Goal: Task Accomplishment & Management: Use online tool/utility

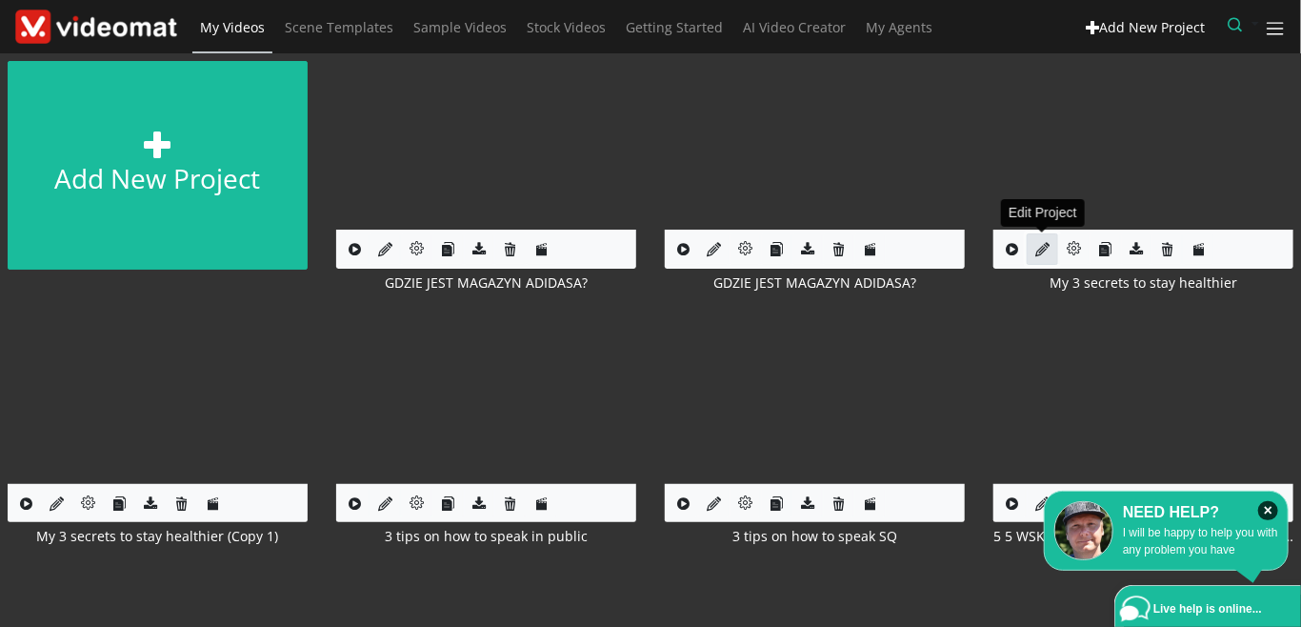
click at [1043, 252] on icon at bounding box center [1042, 249] width 14 height 14
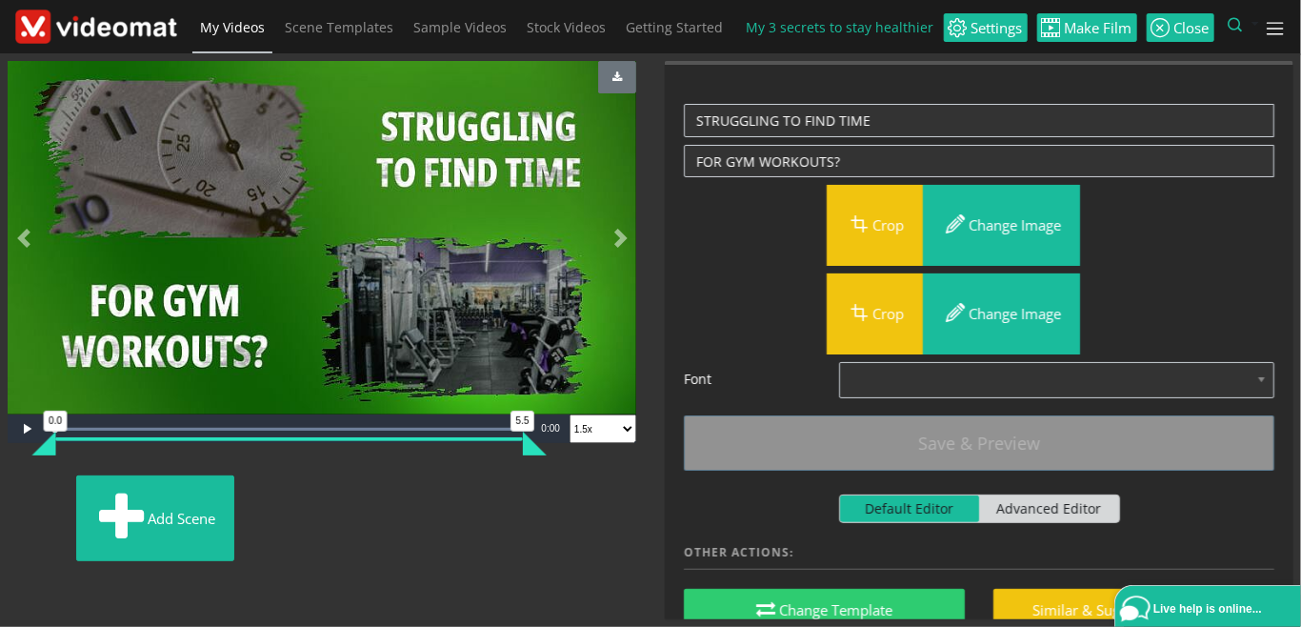
click at [248, 33] on span "My Videos" at bounding box center [232, 27] width 65 height 18
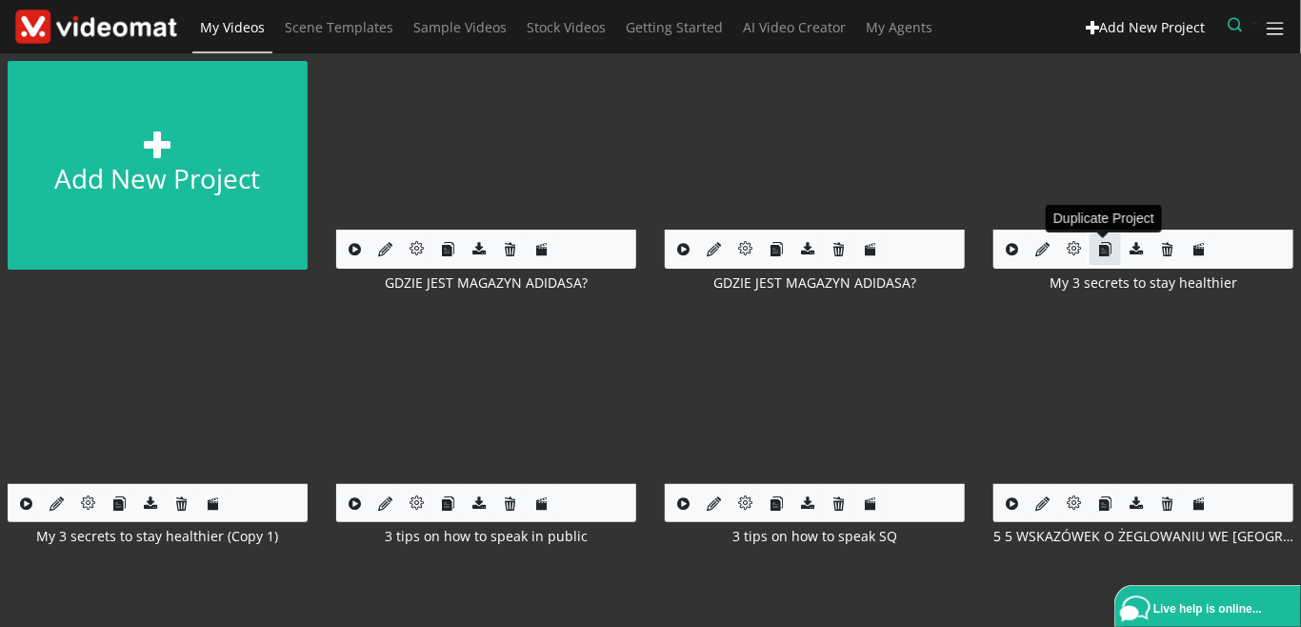
click at [1103, 250] on icon "button" at bounding box center [1105, 249] width 14 height 14
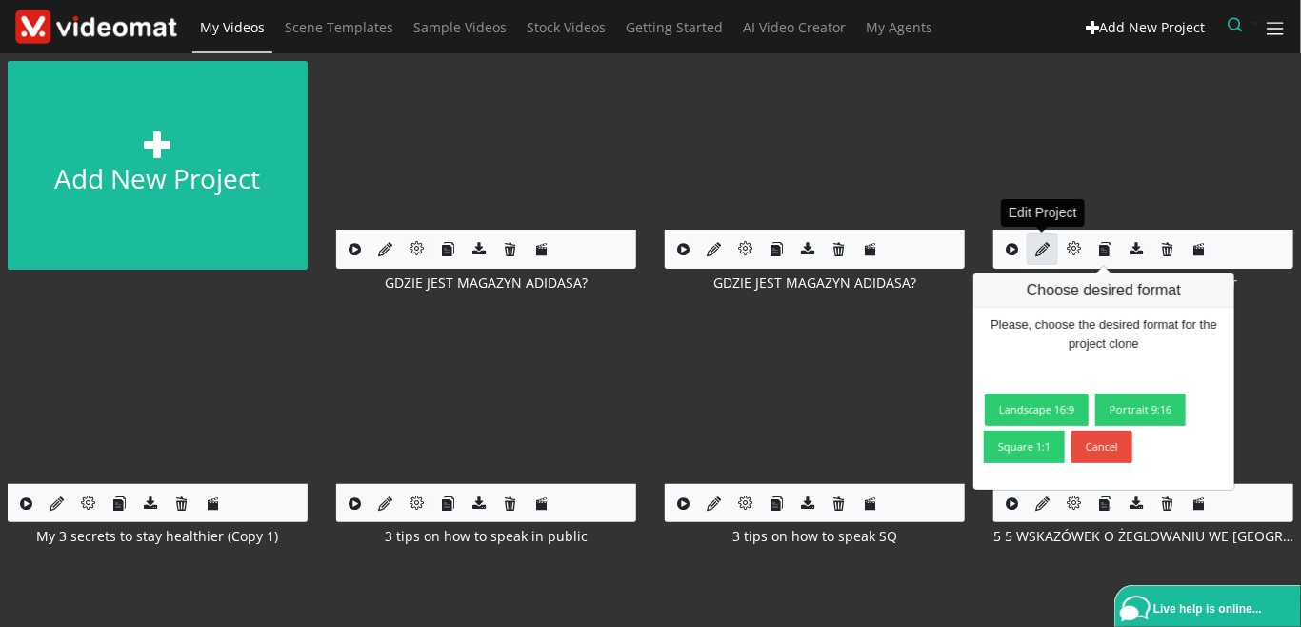
click at [1044, 240] on link at bounding box center [1042, 248] width 31 height 31
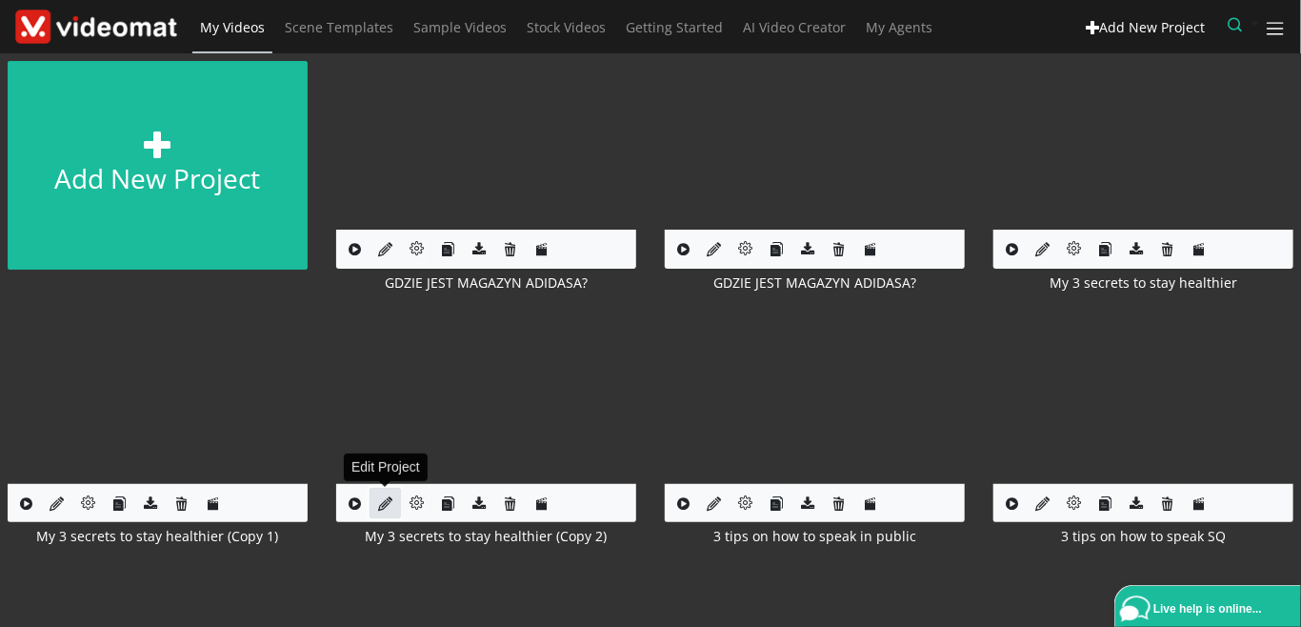
click at [379, 506] on icon at bounding box center [385, 503] width 14 height 14
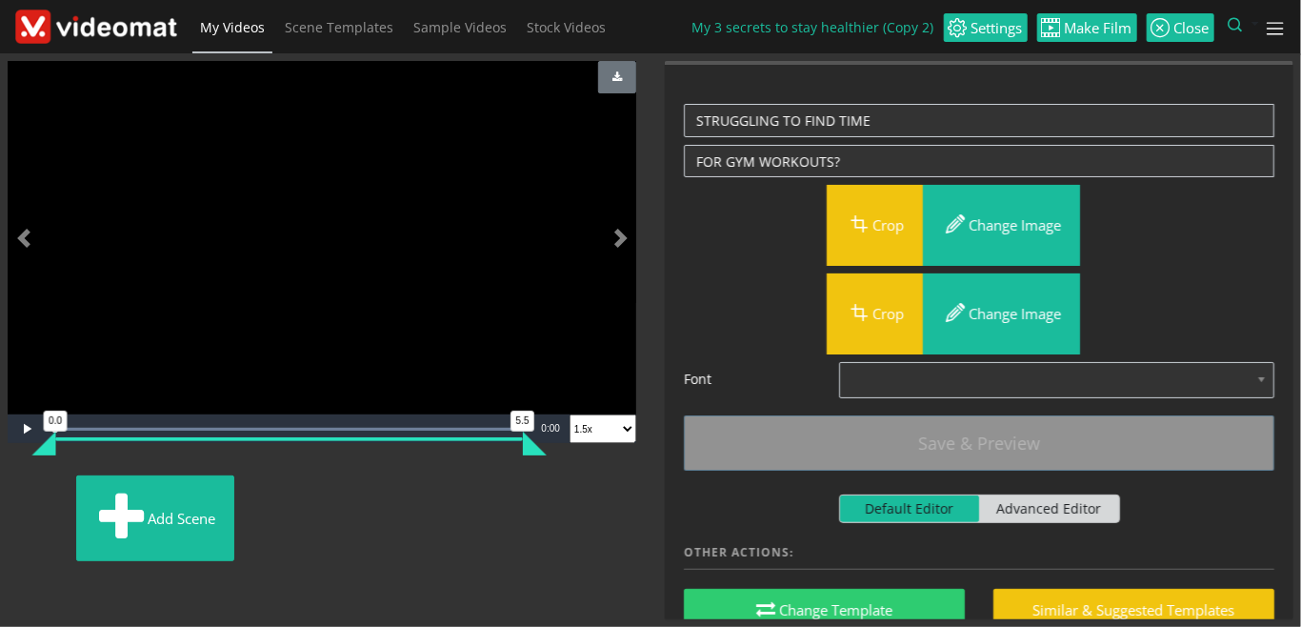
scroll to position [219, 0]
click at [235, 24] on span "My Videos" at bounding box center [232, 27] width 65 height 18
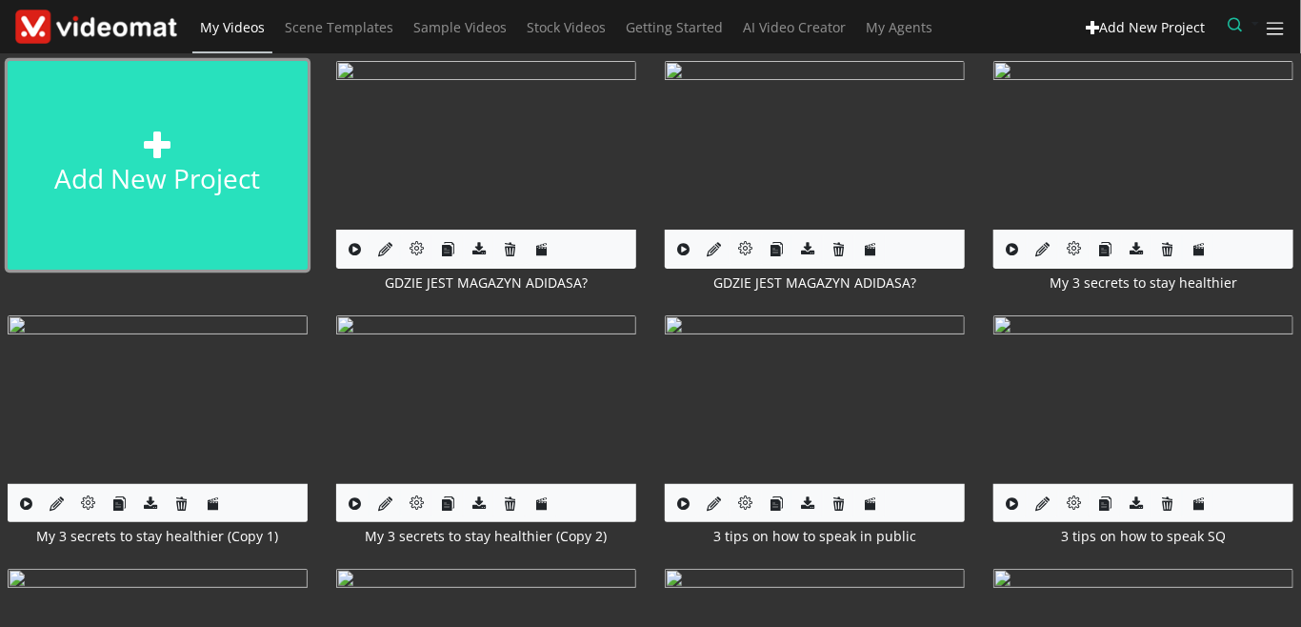
click at [233, 157] on link "Add new project" at bounding box center [158, 165] width 300 height 209
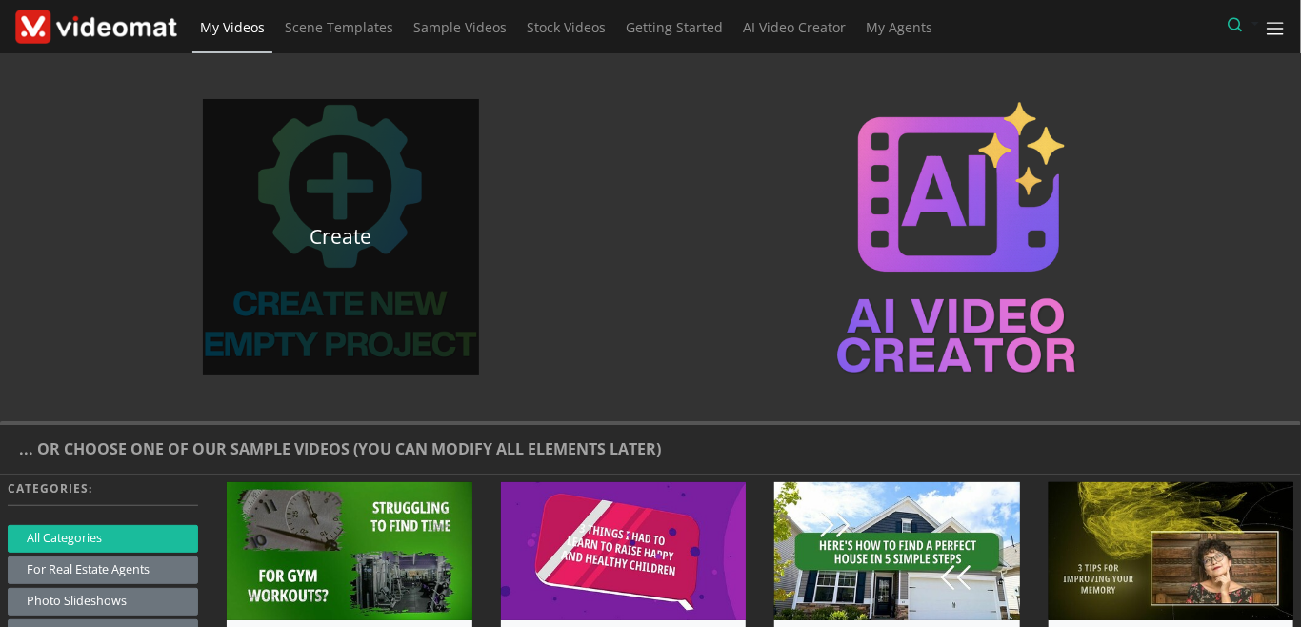
click at [382, 318] on div "Create" at bounding box center [341, 237] width 276 height 276
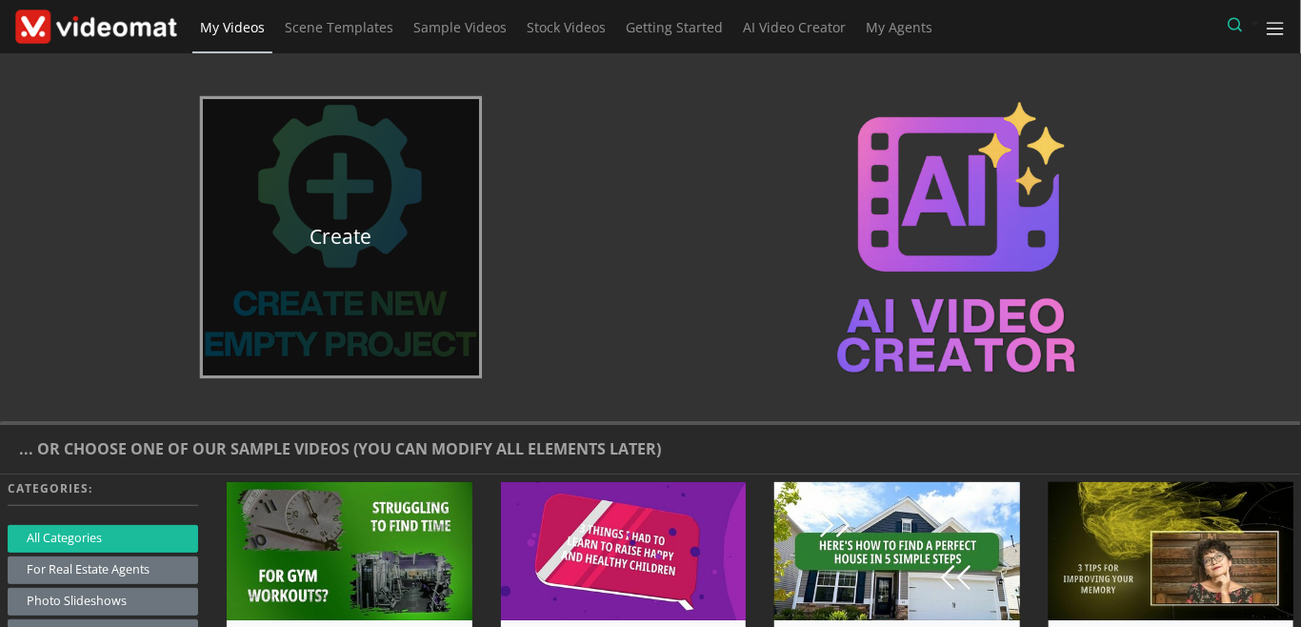
click at [346, 240] on link "Create" at bounding box center [341, 237] width 276 height 276
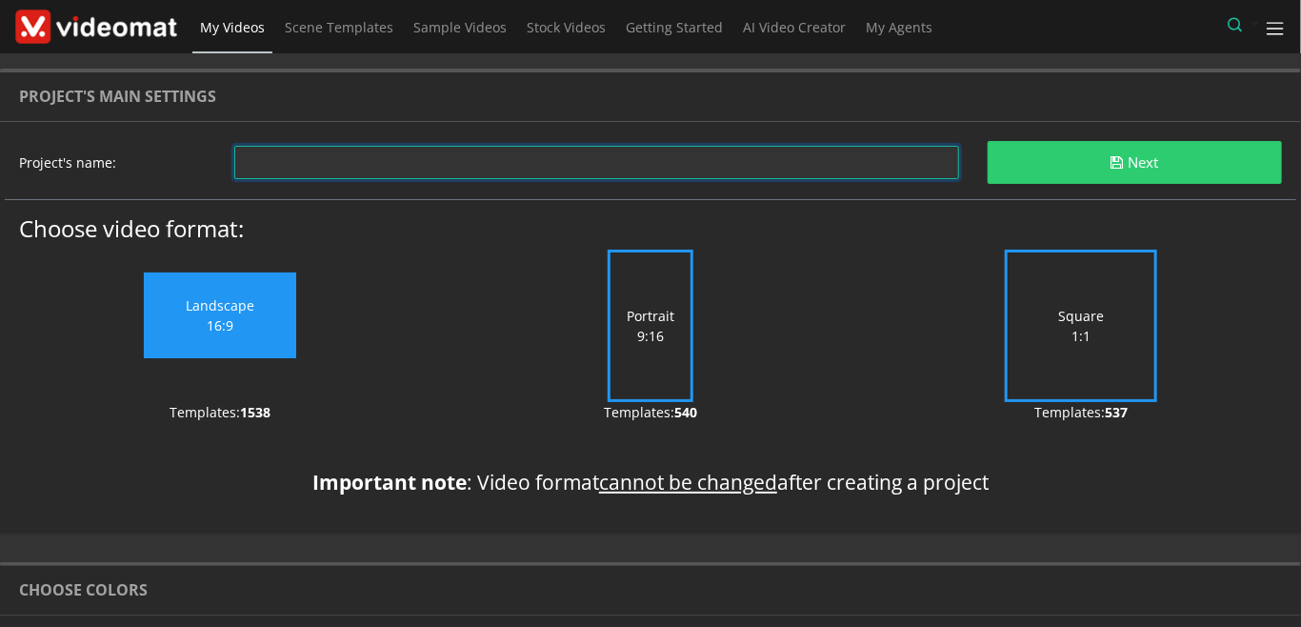
click at [477, 162] on input "text" at bounding box center [596, 162] width 725 height 33
type input "test"
click at [681, 310] on label "Portrait 9:16" at bounding box center [651, 326] width 86 height 152
click at [0, 0] on input "Portrait 9:16" at bounding box center [0, 0] width 0 height 0
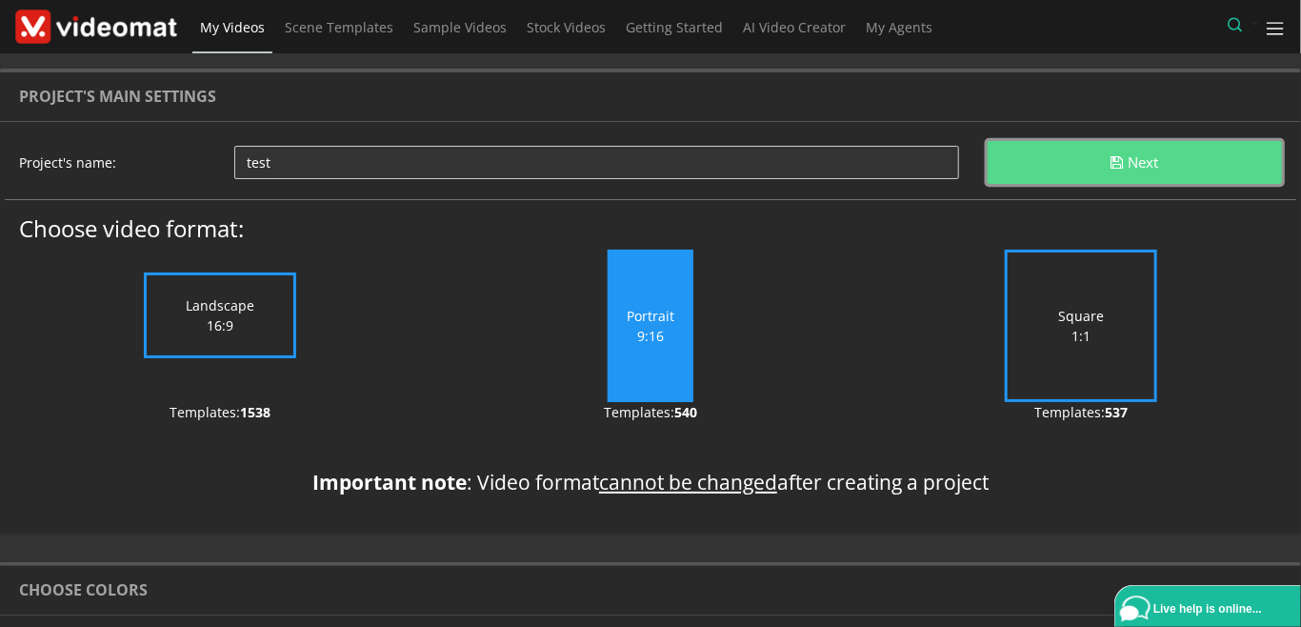
click at [1069, 167] on button "Next" at bounding box center [1135, 162] width 294 height 43
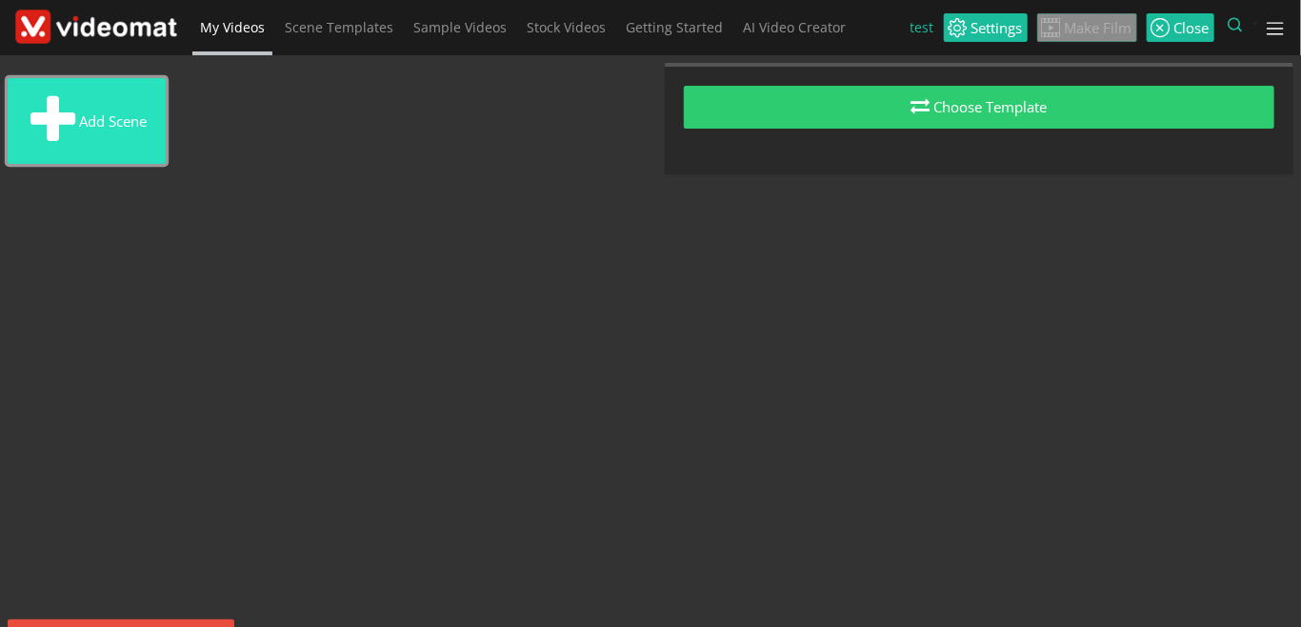
click at [136, 147] on button "Add scene" at bounding box center [87, 121] width 158 height 86
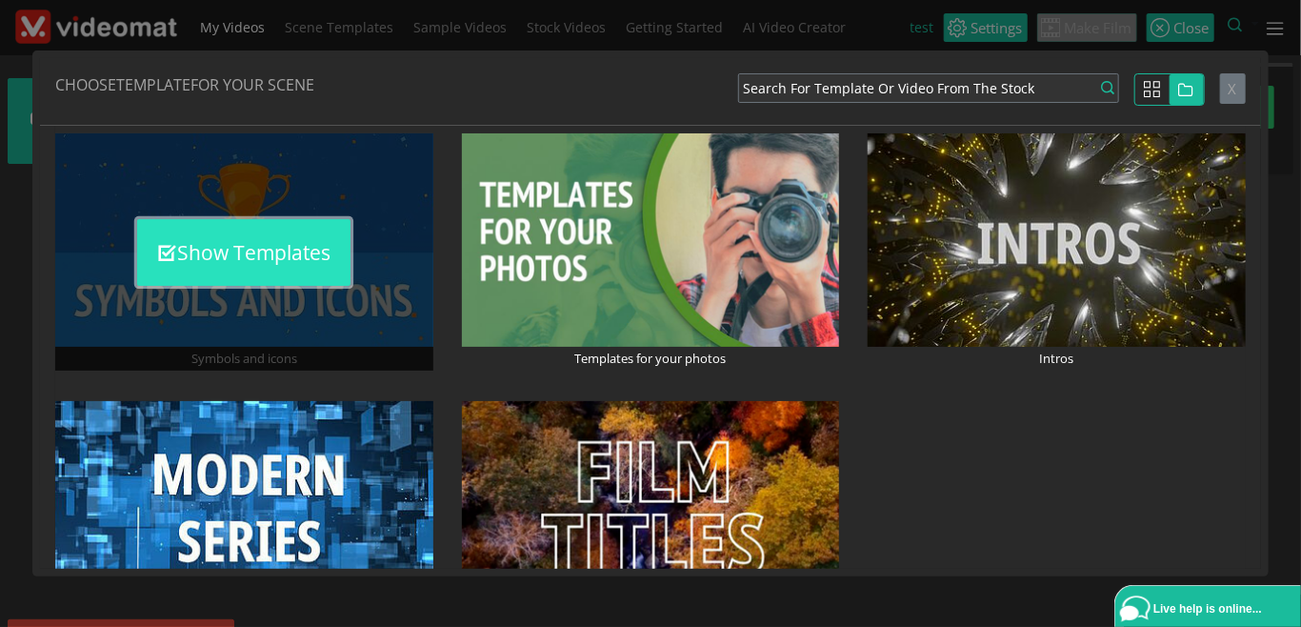
click at [238, 250] on button "Show Templates" at bounding box center [243, 252] width 213 height 67
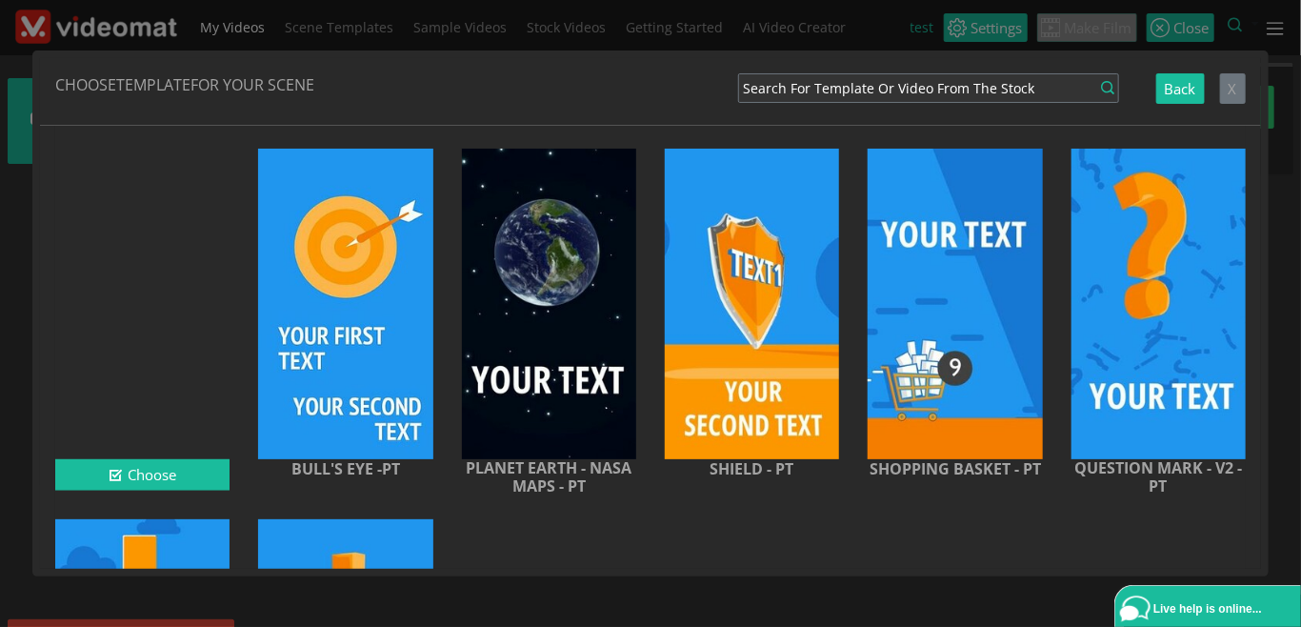
scroll to position [1097, 0]
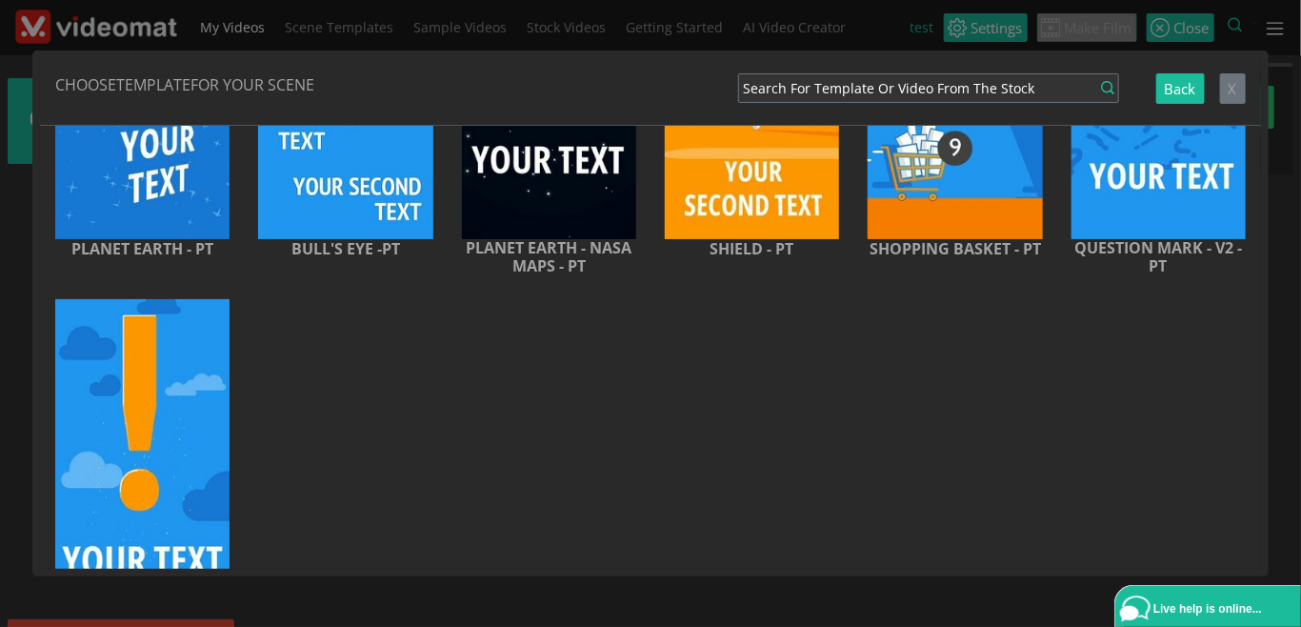
click at [315, 478] on div at bounding box center [345, 454] width 174 height 310
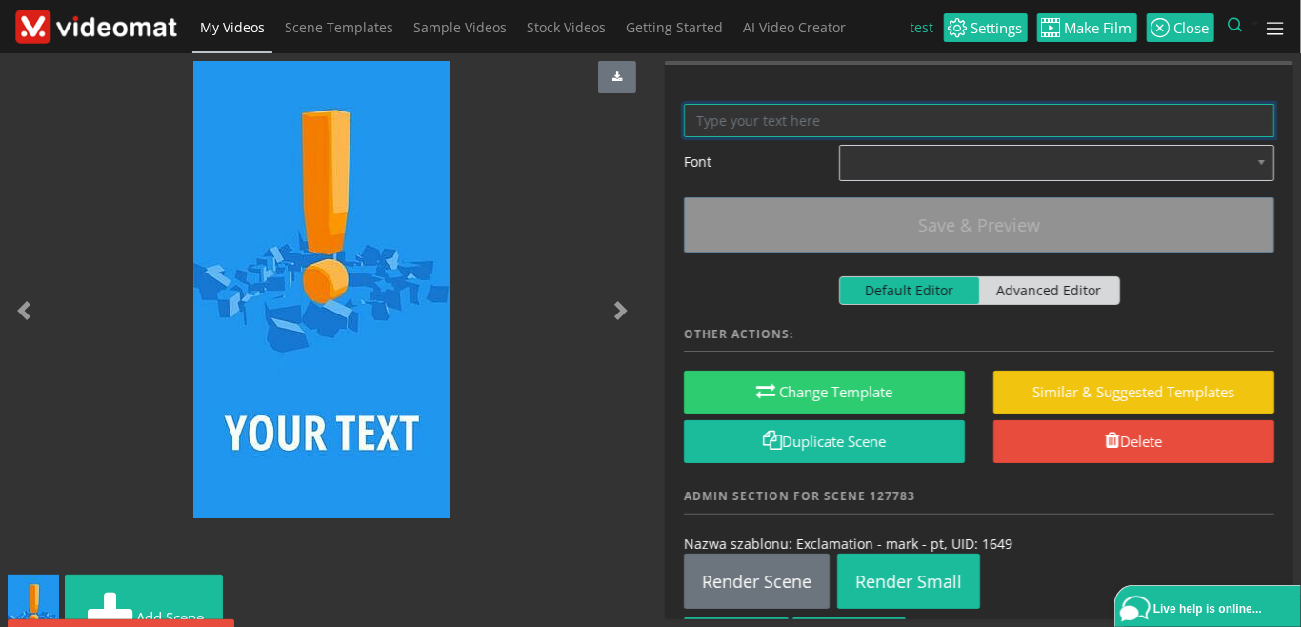
click at [750, 117] on textarea at bounding box center [979, 120] width 590 height 33
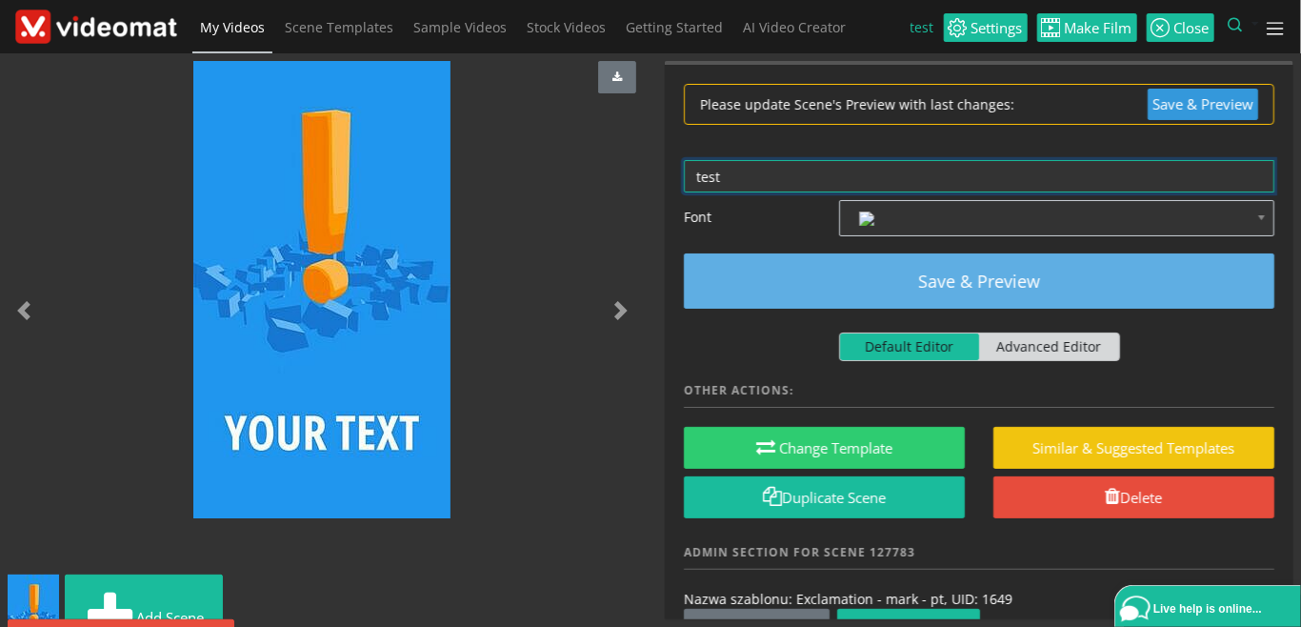
type textarea "test"
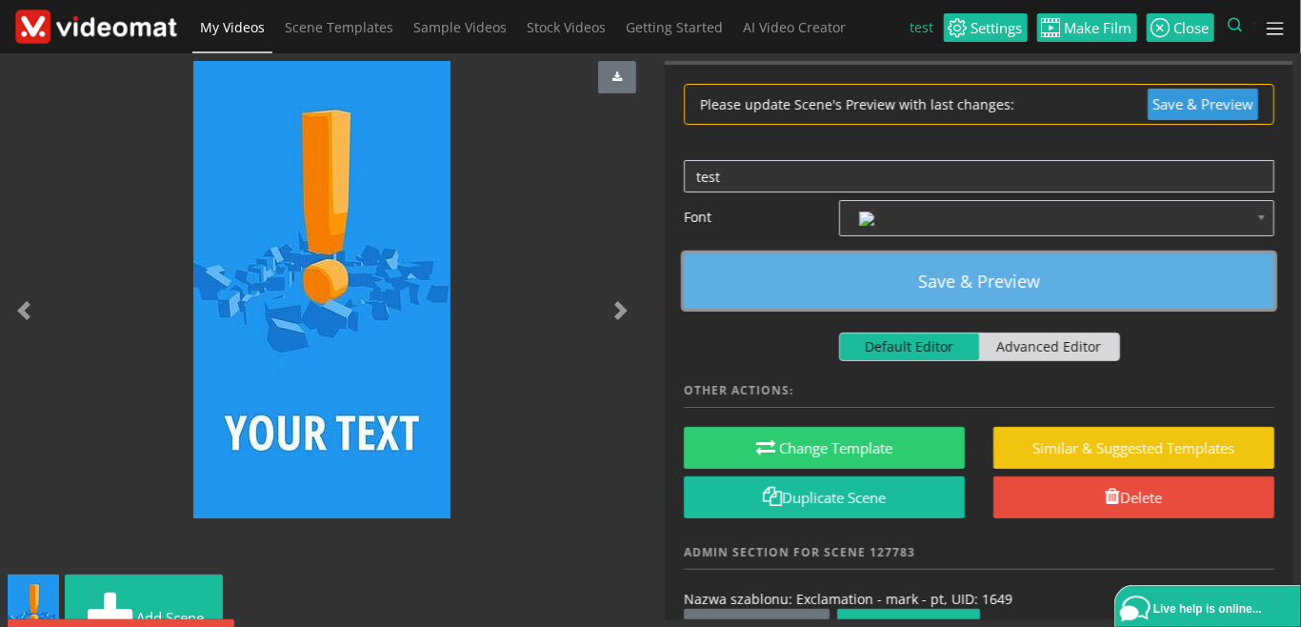
click at [955, 279] on button "Save & Preview" at bounding box center [979, 280] width 590 height 55
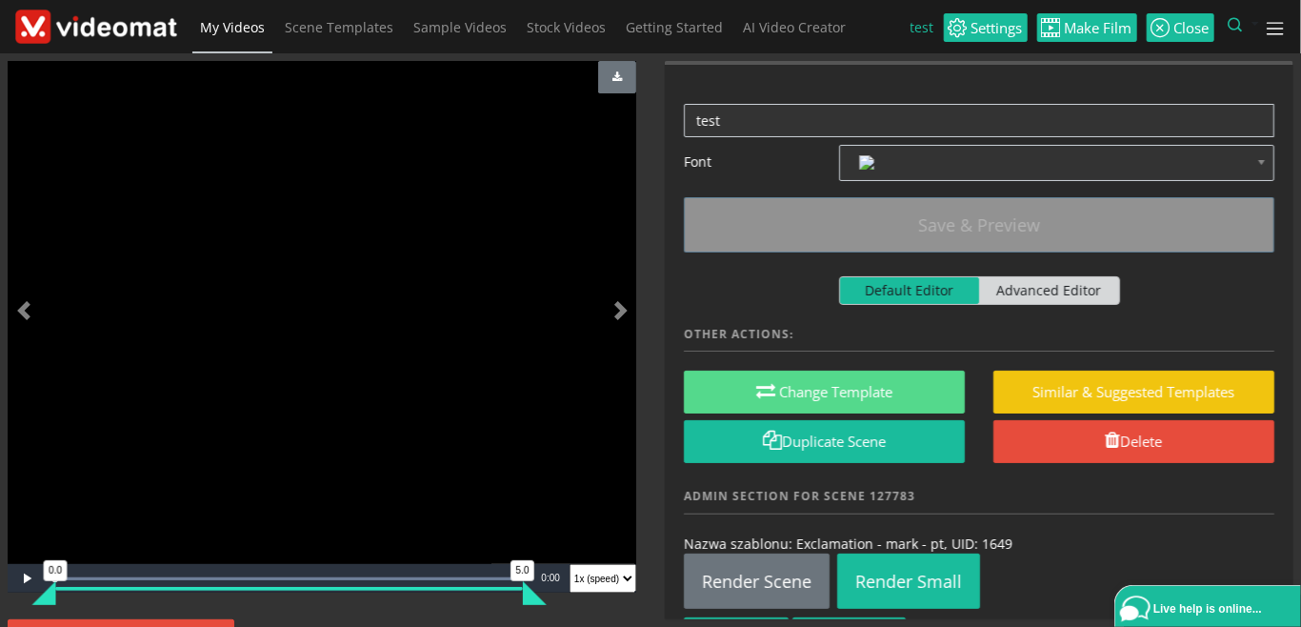
scroll to position [99, 0]
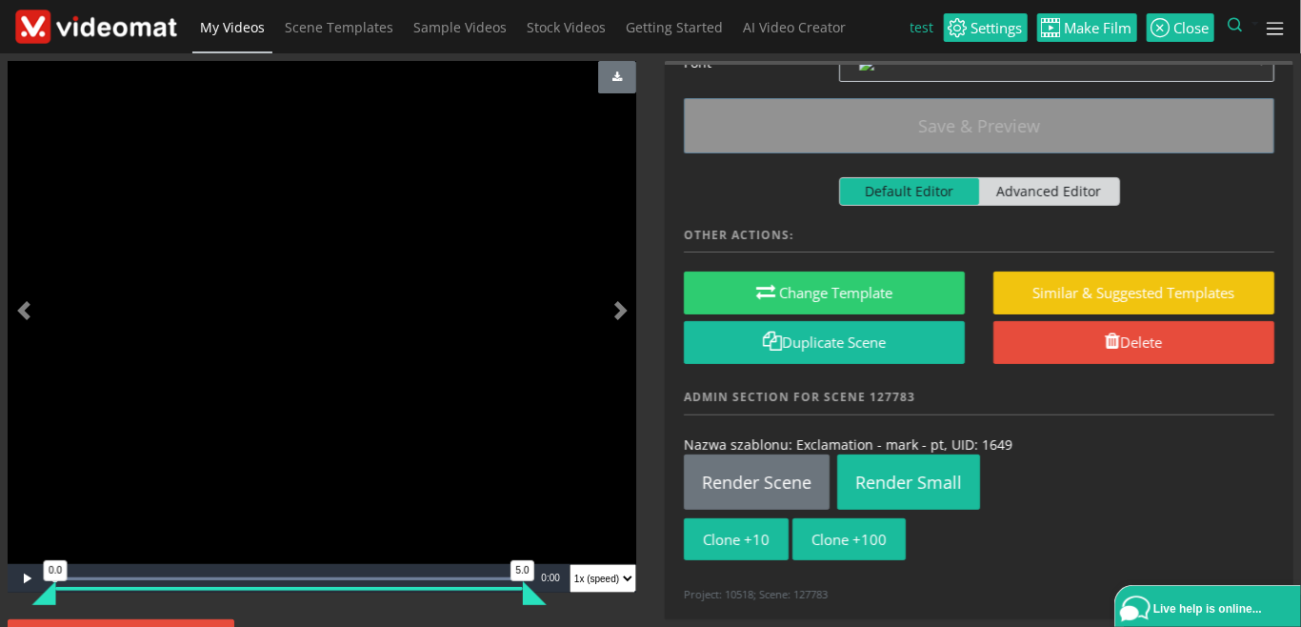
click at [128, 39] on img at bounding box center [96, 27] width 162 height 35
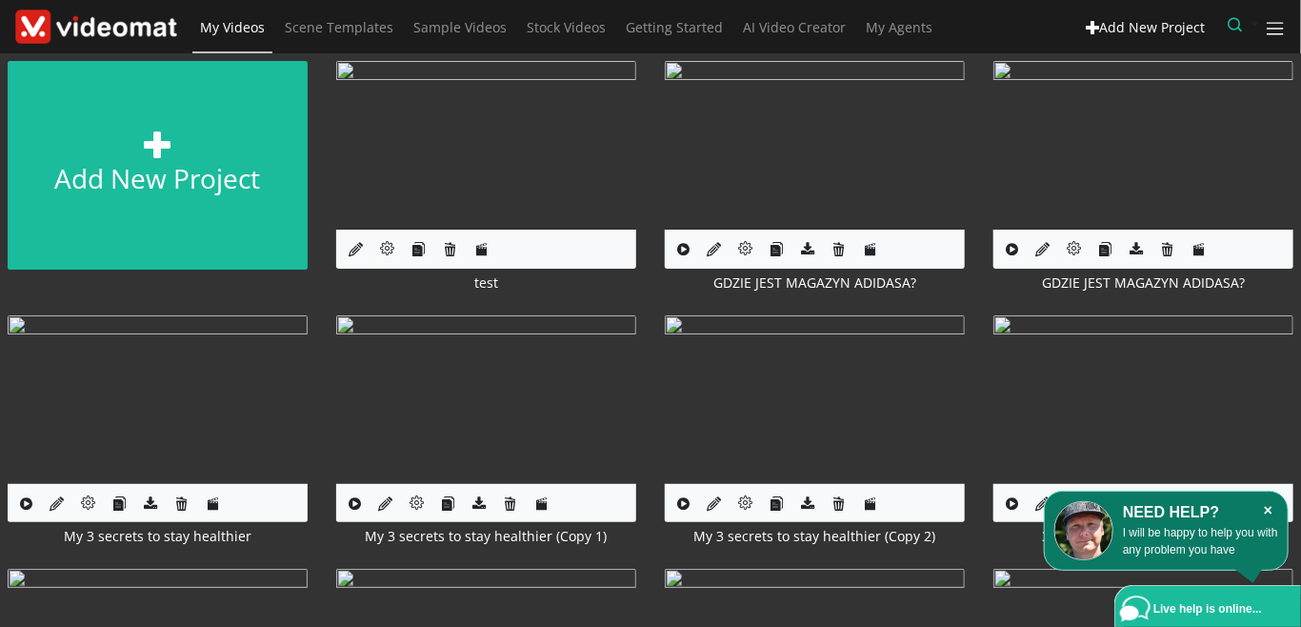
click at [1268, 510] on icon "×" at bounding box center [1268, 510] width 20 height 19
